Goal: Check status: Check status

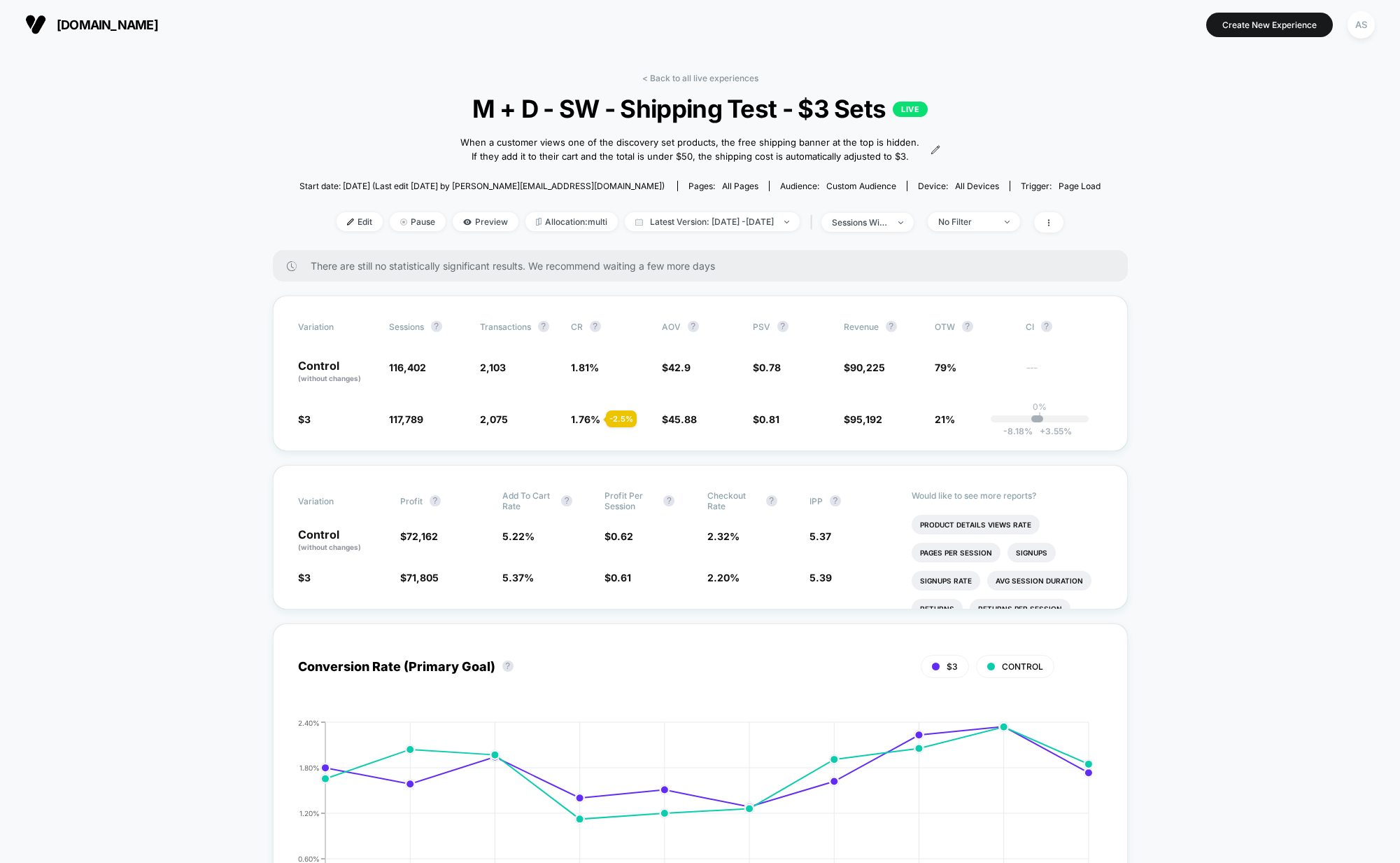
click at [708, 246] on div "< Back to all live experiences M + D - SW - Shipping Test - $3 Sets LIVE When a…" at bounding box center [700, 161] width 801 height 178
click at [709, 231] on span "Latest Version: [DATE] - [DATE]" at bounding box center [712, 222] width 175 height 19
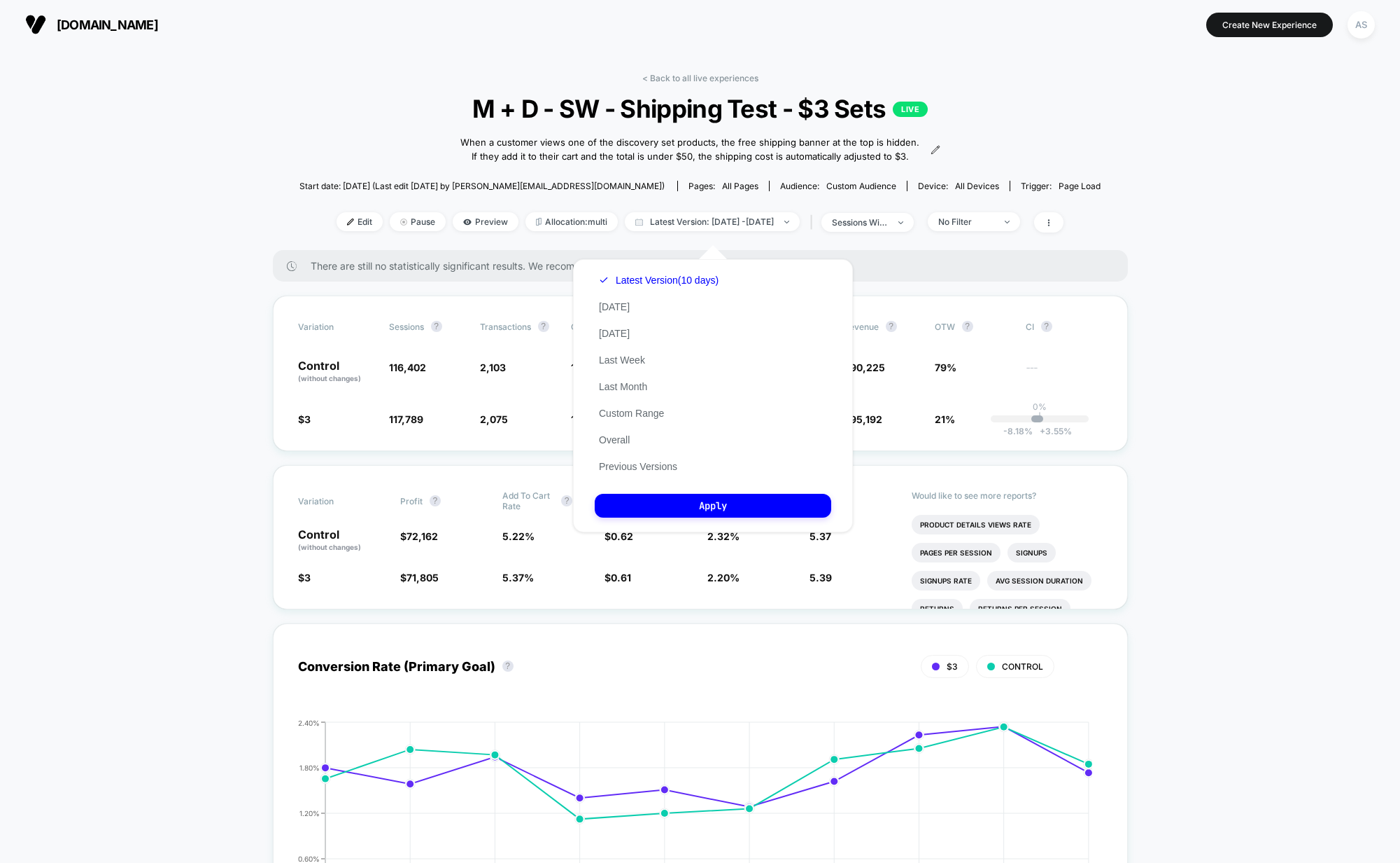
click at [626, 287] on div "Latest Version (10 days) [DATE] [DATE] Last Week Last Month Custom Range Overal…" at bounding box center [659, 373] width 128 height 212
click at [625, 279] on button "Latest Version (10 days)" at bounding box center [659, 280] width 128 height 13
click at [624, 279] on button "Latest Version (10 days)" at bounding box center [659, 280] width 128 height 13
click at [622, 282] on button "Latest Version (10 days)" at bounding box center [659, 280] width 128 height 13
click at [672, 508] on button "Apply" at bounding box center [713, 505] width 236 height 24
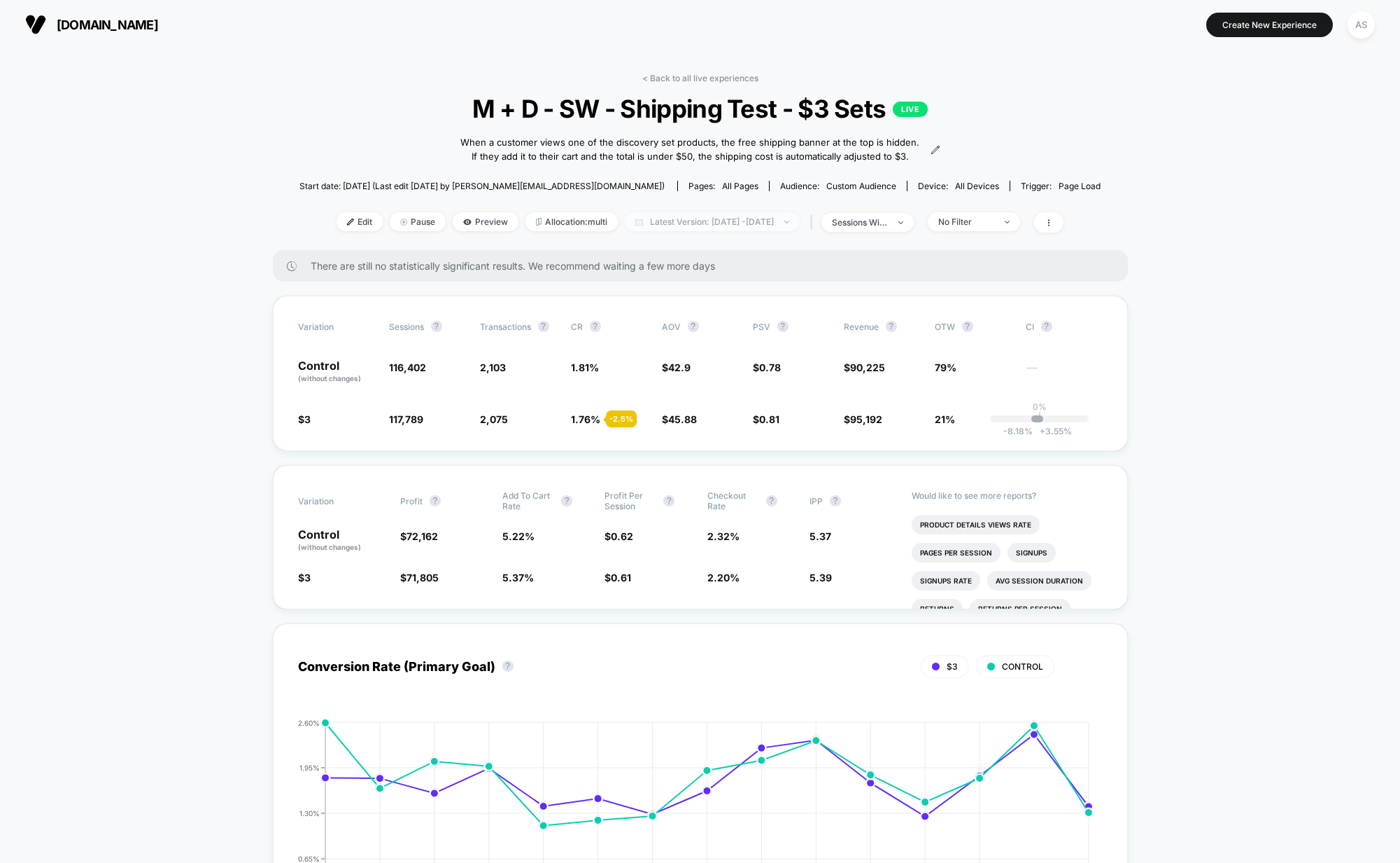
click at [702, 231] on span "Latest Version: [DATE] - [DATE]" at bounding box center [712, 222] width 175 height 19
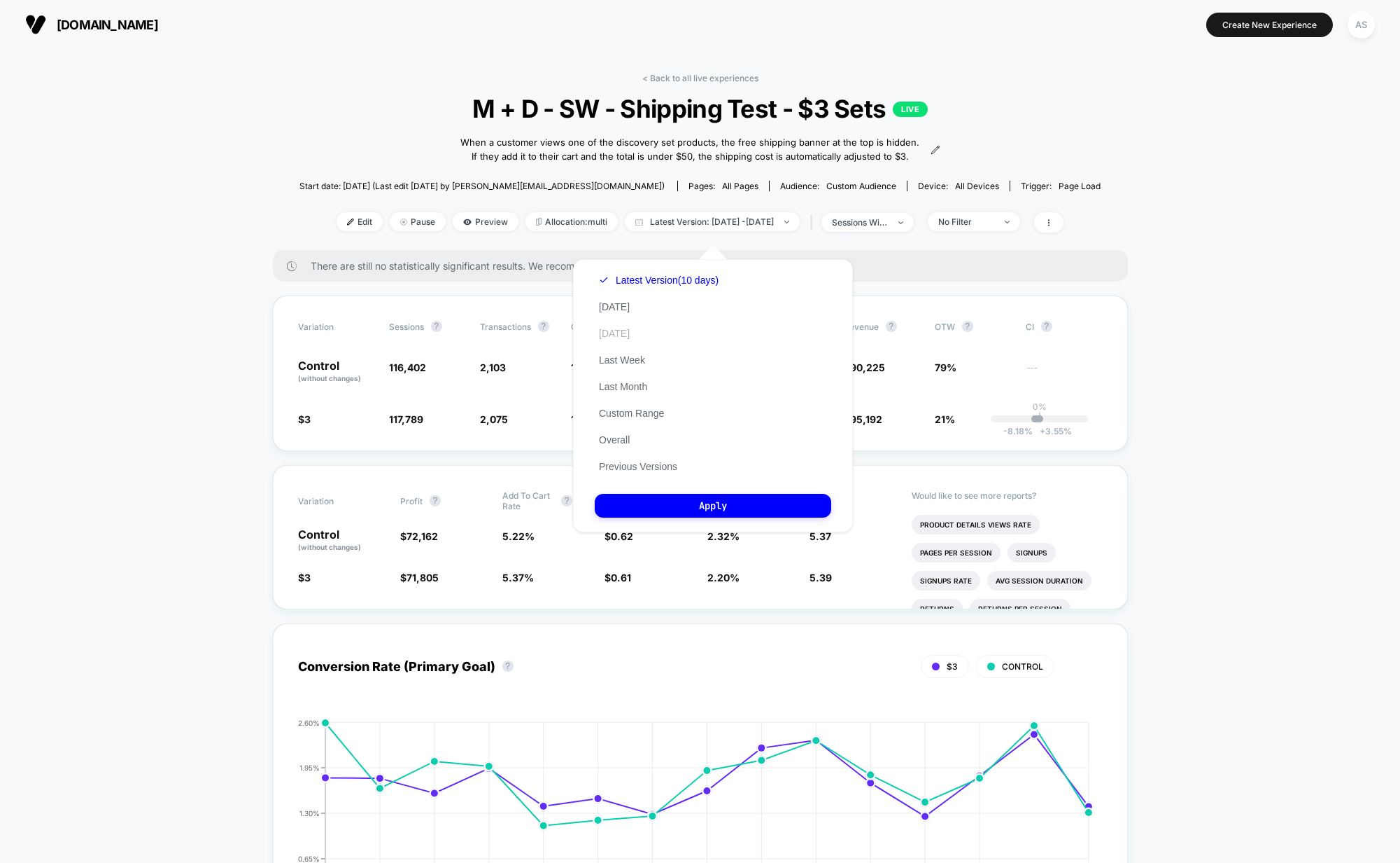
click at [624, 333] on button "[DATE]" at bounding box center [615, 333] width 40 height 13
click at [720, 497] on button "Apply" at bounding box center [713, 505] width 236 height 24
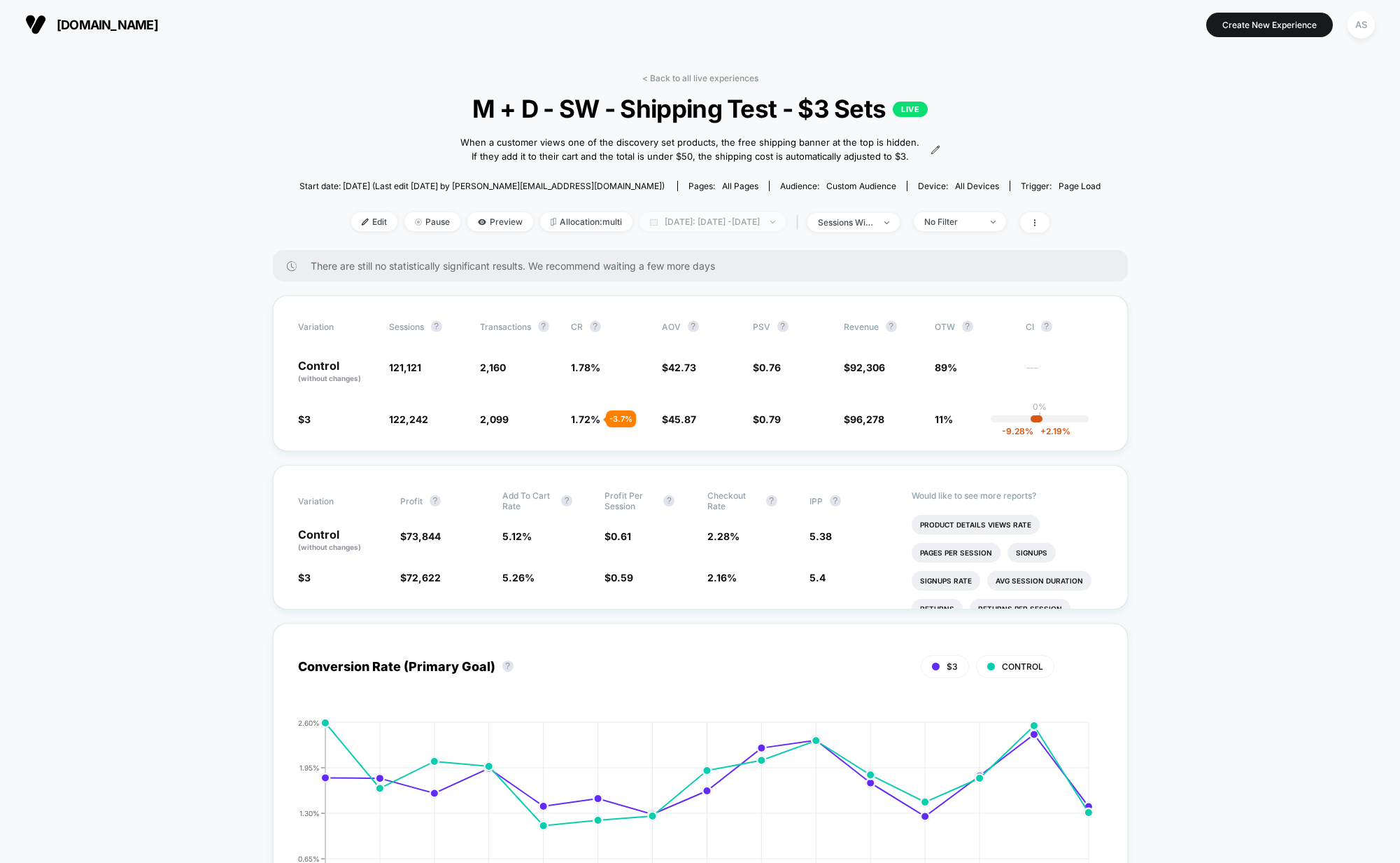
click at [687, 231] on span "Yesterday: Aug 6, 2025 - Aug 20, 2025" at bounding box center [713, 222] width 147 height 19
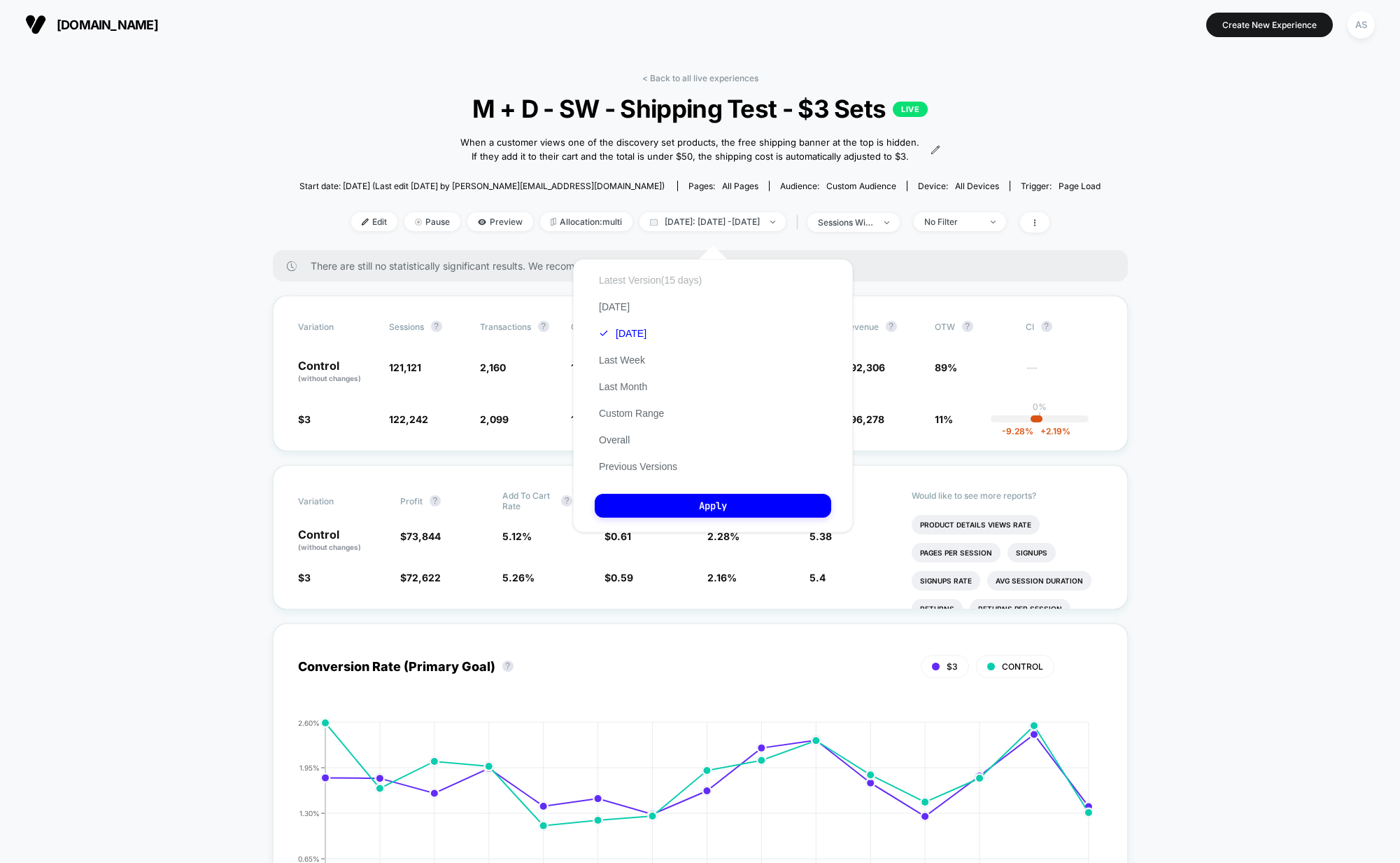
click at [616, 281] on button "Latest Version (15 days)" at bounding box center [650, 280] width 111 height 13
click at [721, 508] on button "Apply" at bounding box center [713, 505] width 236 height 24
